Goal: Information Seeking & Learning: Learn about a topic

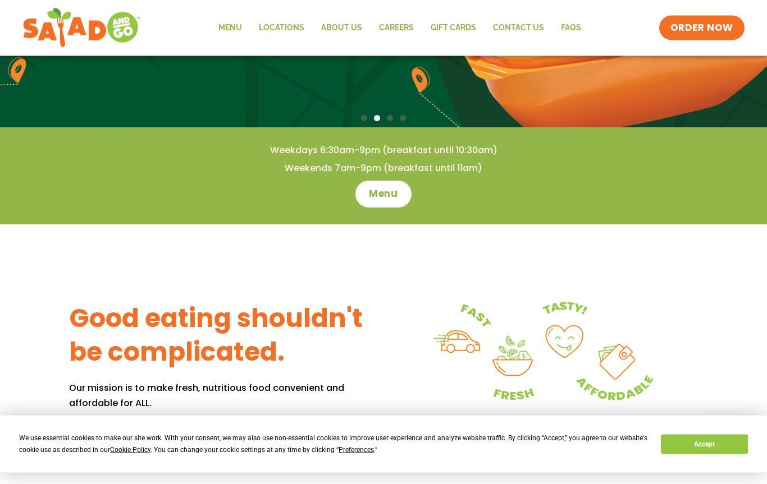
scroll to position [208, 0]
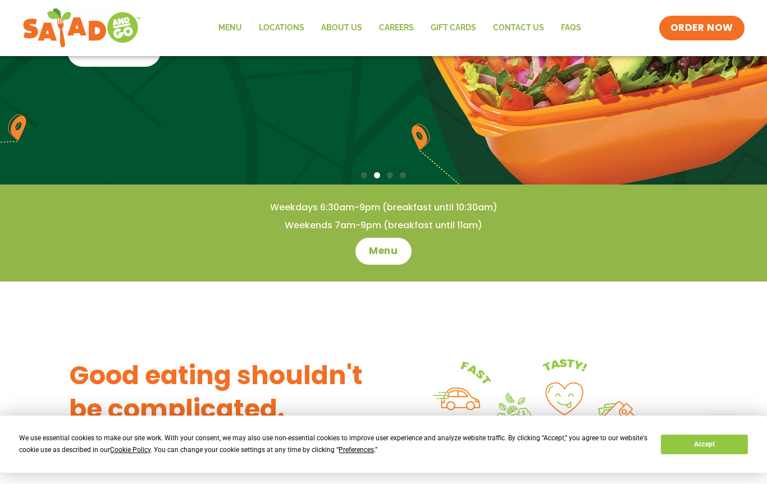
click at [391, 246] on span "Menu" at bounding box center [383, 251] width 29 height 13
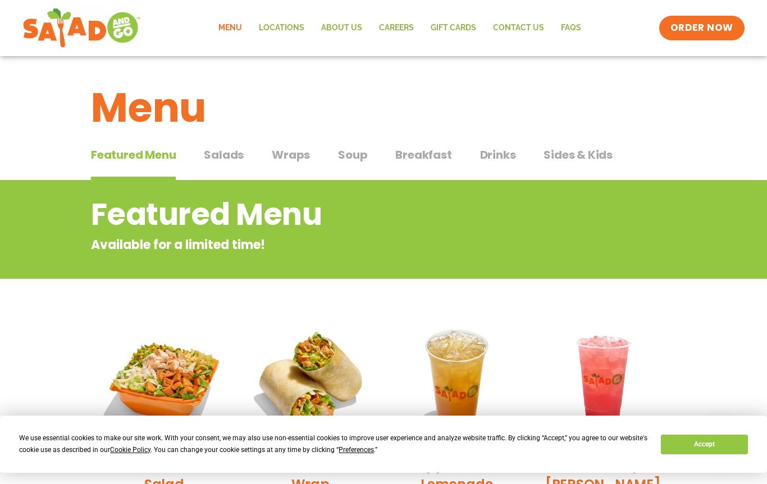
click at [224, 150] on span "Salads" at bounding box center [224, 155] width 40 height 17
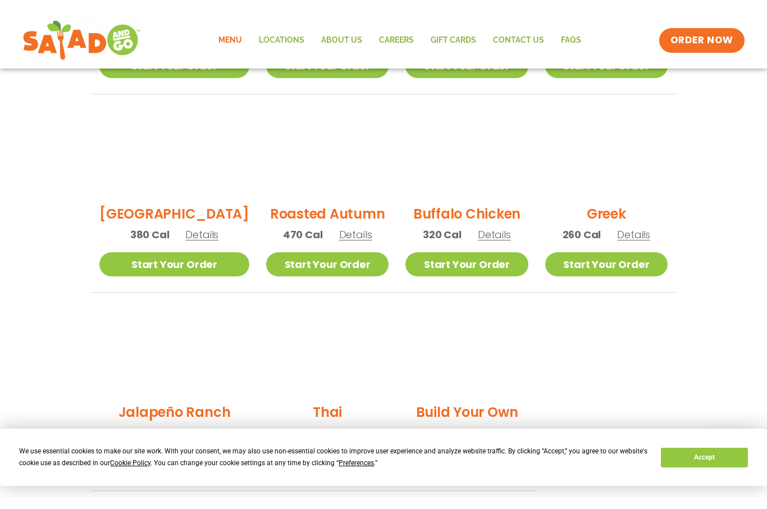
scroll to position [557, 0]
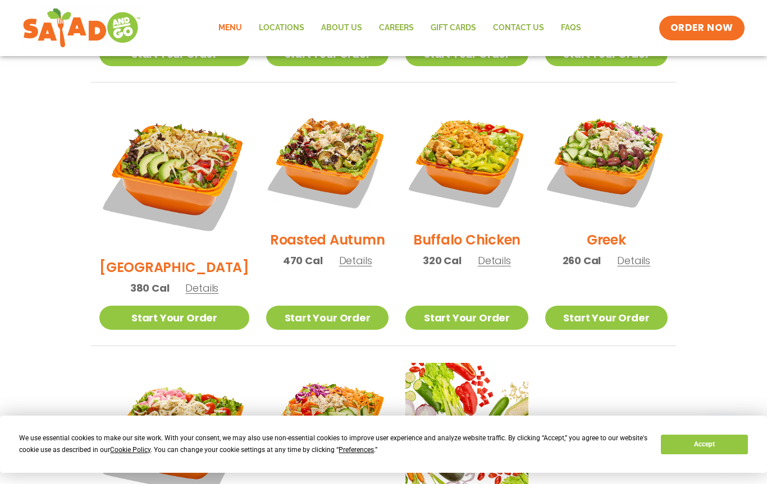
click at [344, 254] on span "Details" at bounding box center [355, 261] width 33 height 14
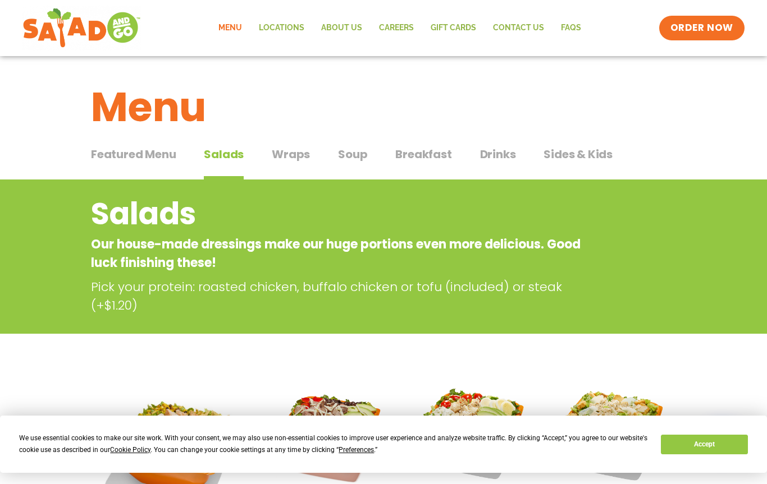
scroll to position [0, 0]
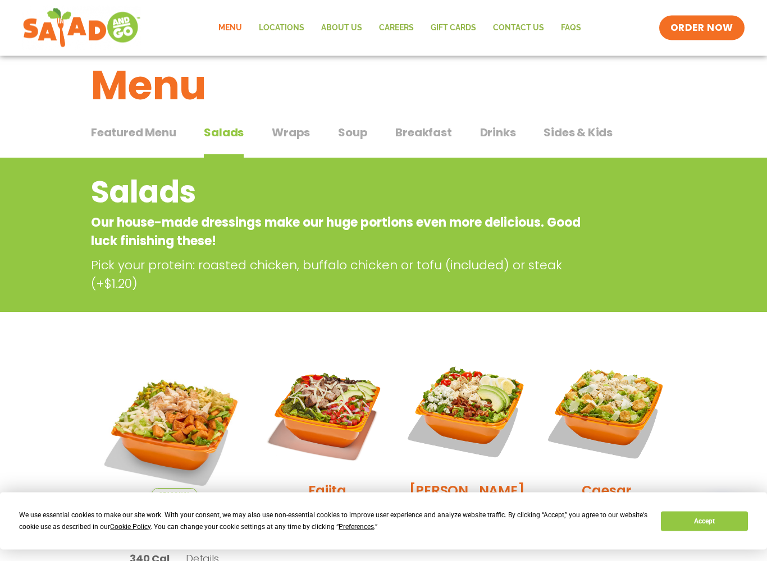
click at [348, 133] on span "Soup" at bounding box center [352, 133] width 29 height 17
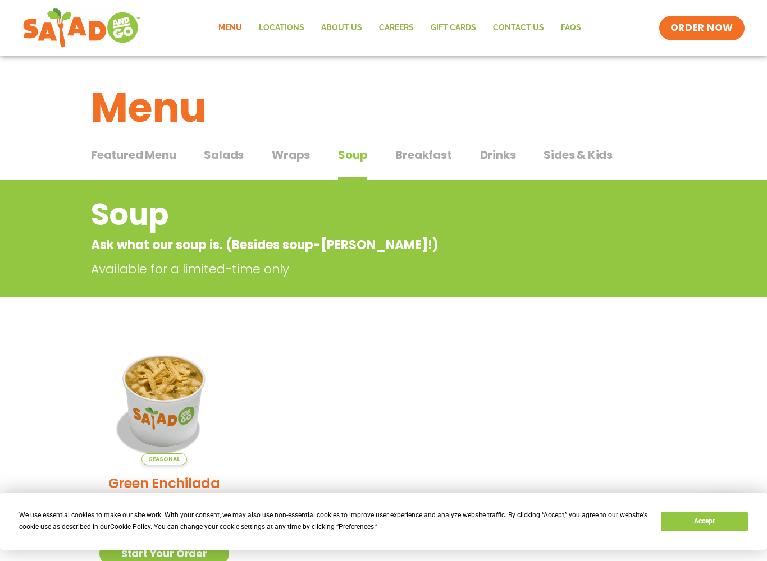
click at [428, 154] on span "Breakfast" at bounding box center [423, 155] width 56 height 17
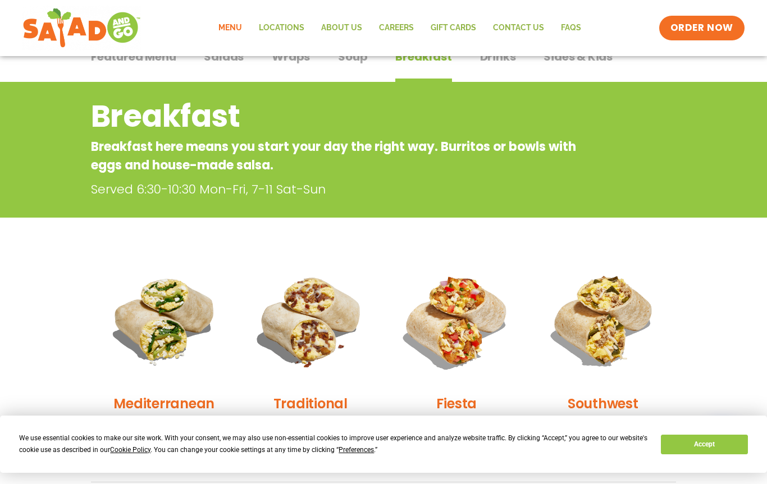
scroll to position [31, 0]
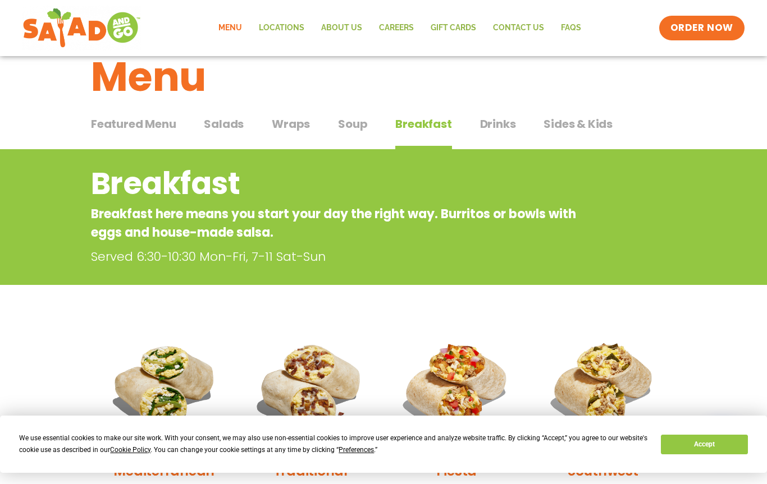
click at [575, 122] on span "Sides & Kids" at bounding box center [577, 124] width 69 height 17
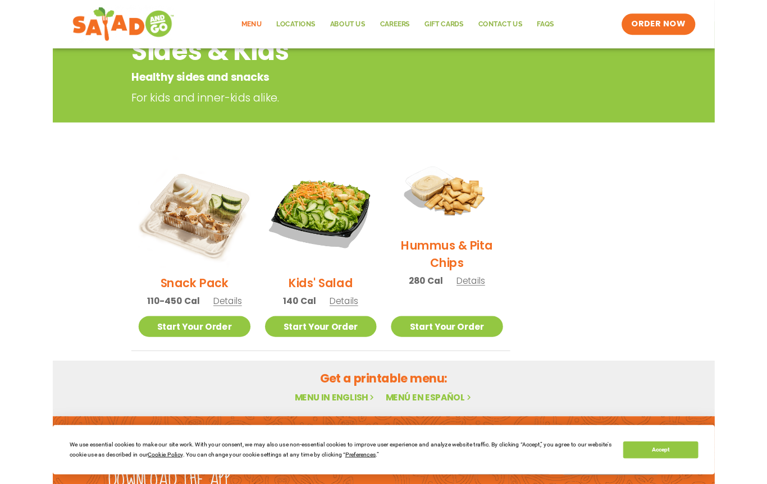
scroll to position [187, 0]
